Goal: Task Accomplishment & Management: Use online tool/utility

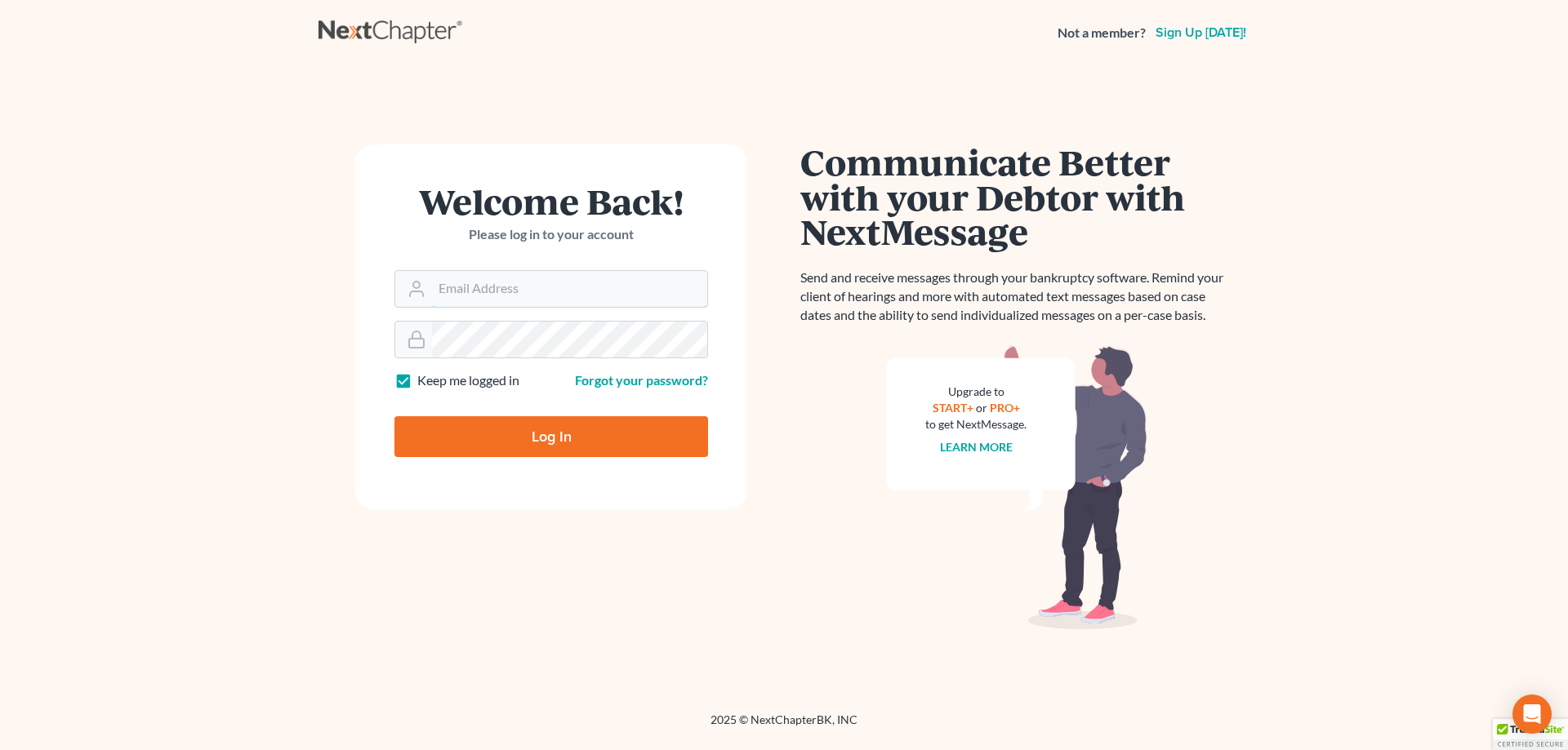
type input "[EMAIL_ADDRESS][DOMAIN_NAME]"
click at [536, 440] on input "Log In" at bounding box center [551, 437] width 313 height 41
type input "Thinking..."
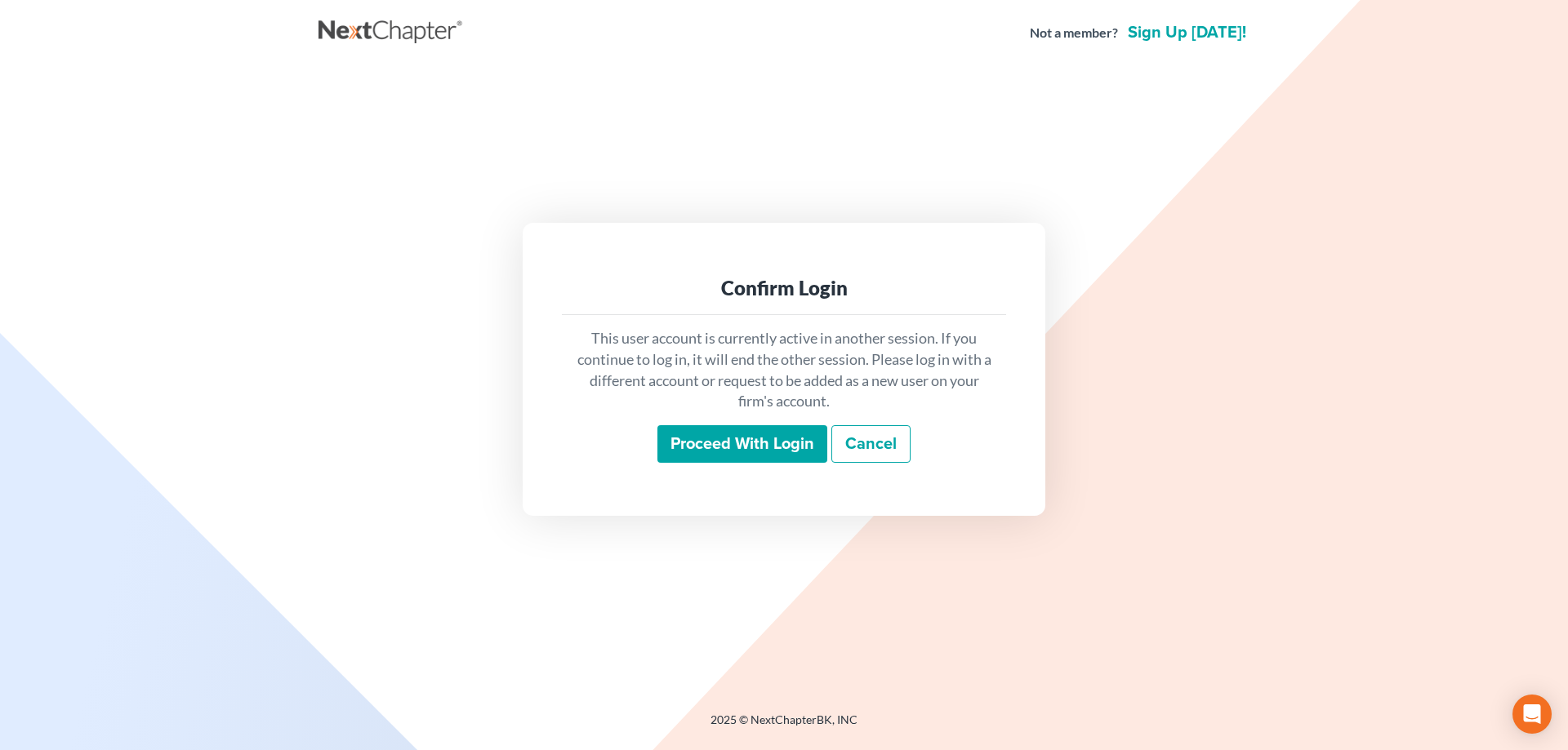
click at [662, 452] on input "Proceed with login" at bounding box center [743, 444] width 170 height 37
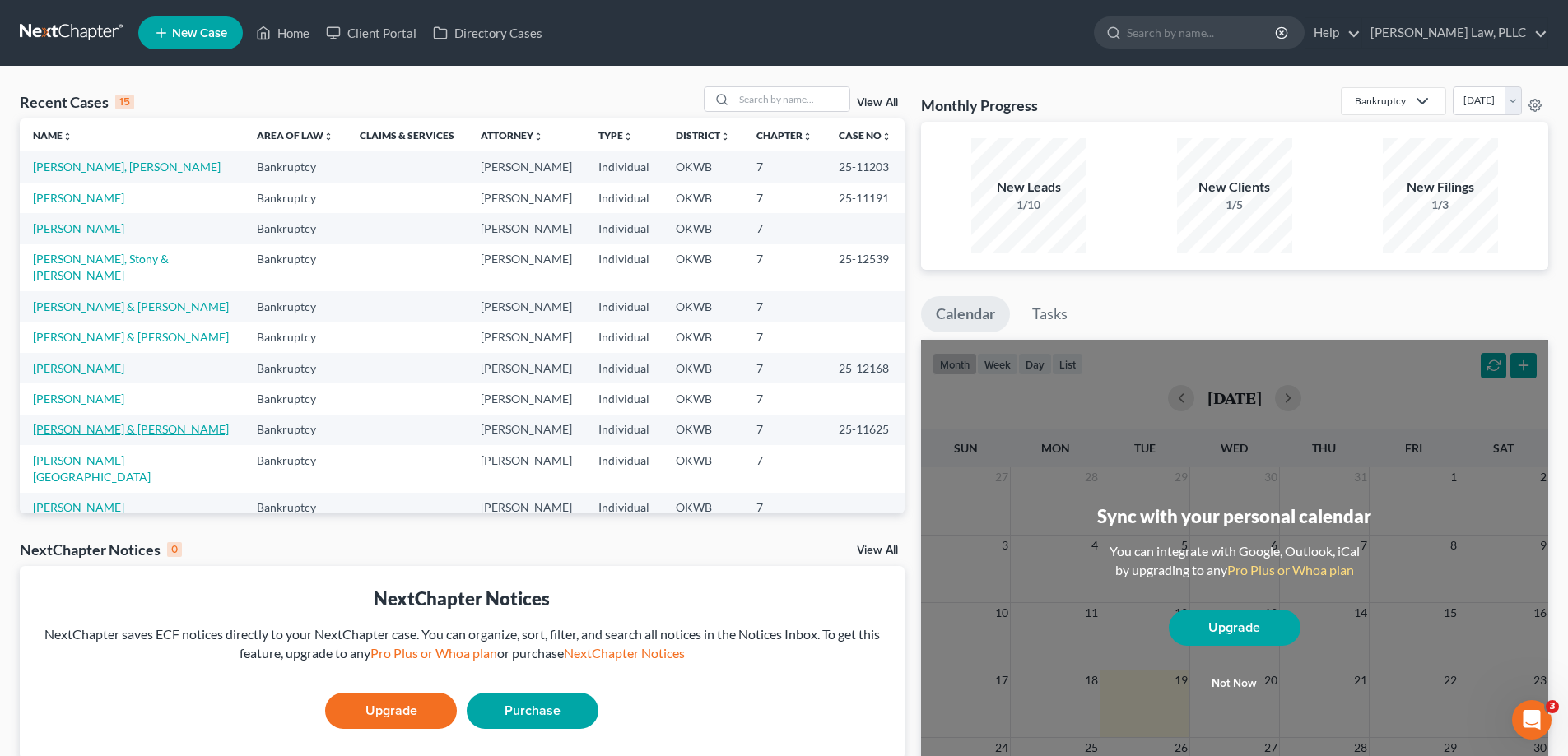
click at [152, 422] on link "[PERSON_NAME] & [PERSON_NAME]" at bounding box center [131, 429] width 196 height 14
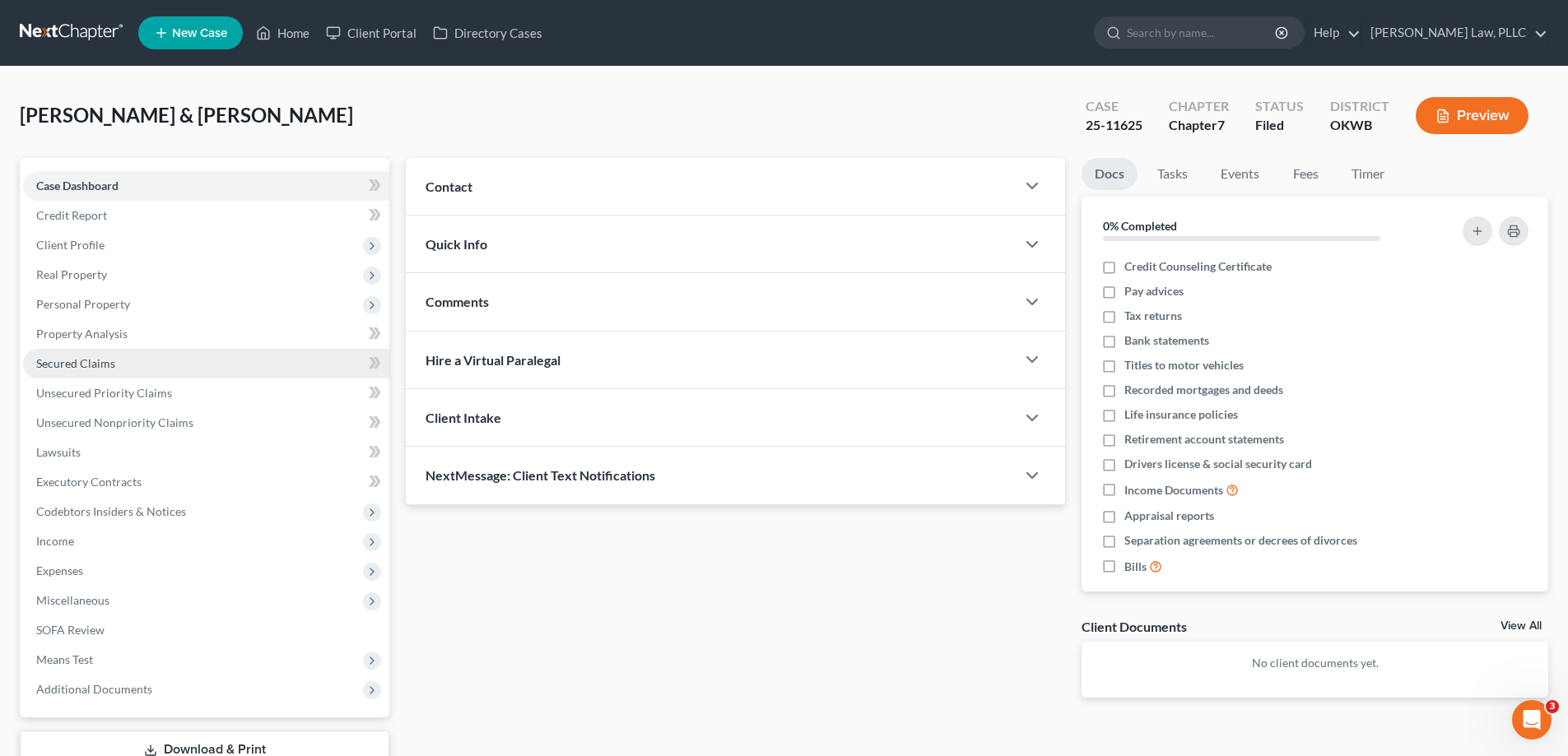
click at [148, 367] on link "Secured Claims" at bounding box center [206, 363] width 366 height 29
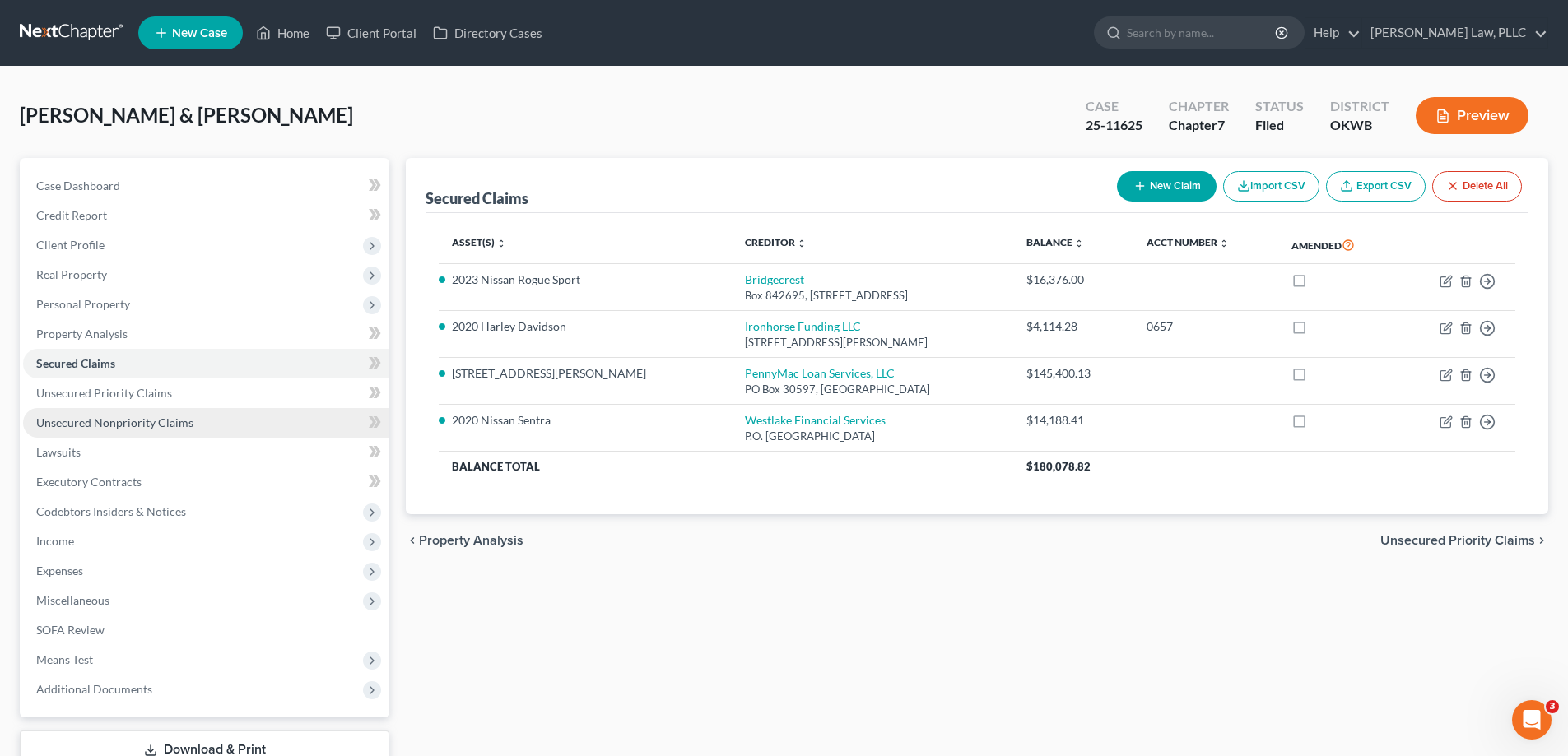
click at [217, 426] on link "Unsecured Nonpriority Claims" at bounding box center [206, 422] width 366 height 29
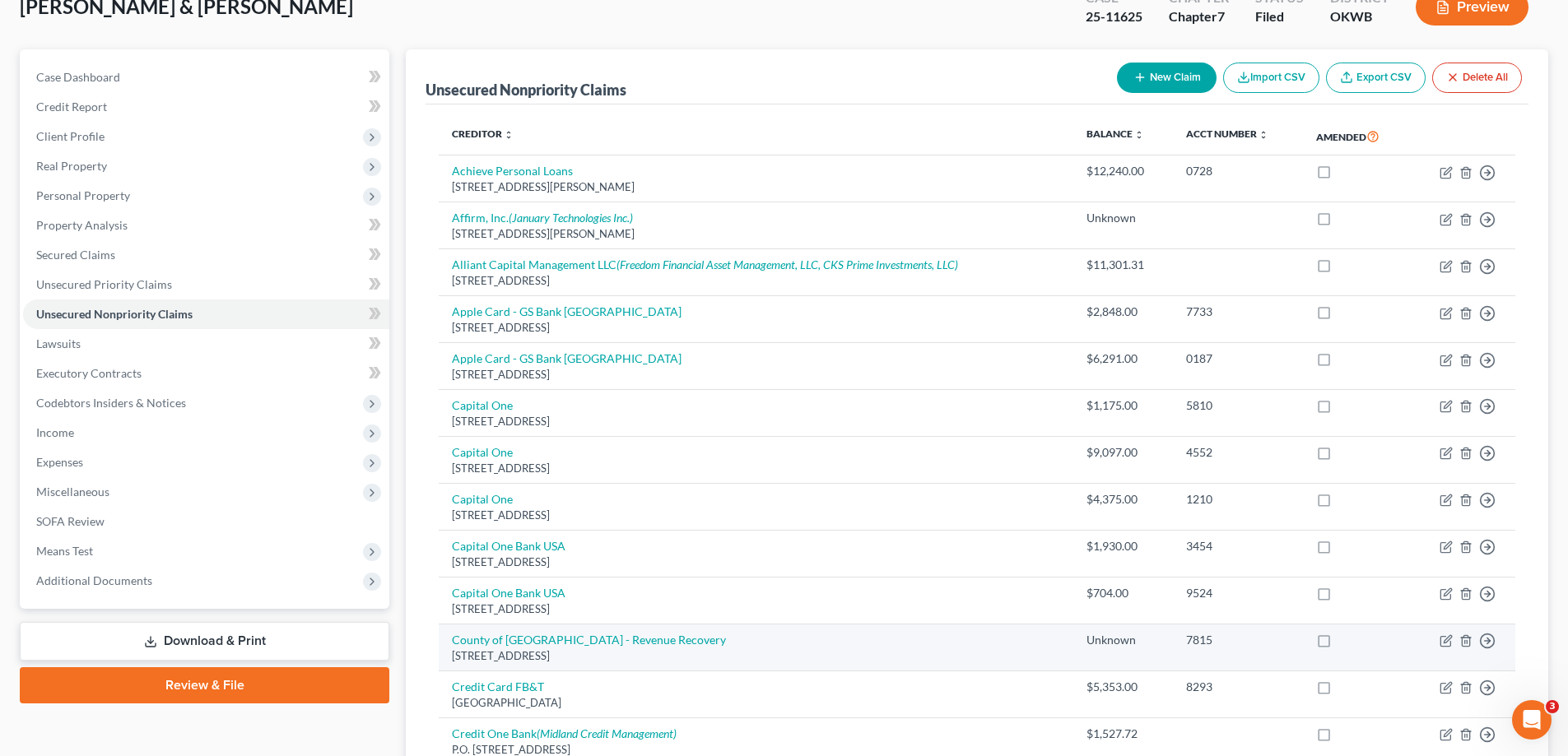
scroll to position [82, 0]
